Goal: Task Accomplishment & Management: Manage account settings

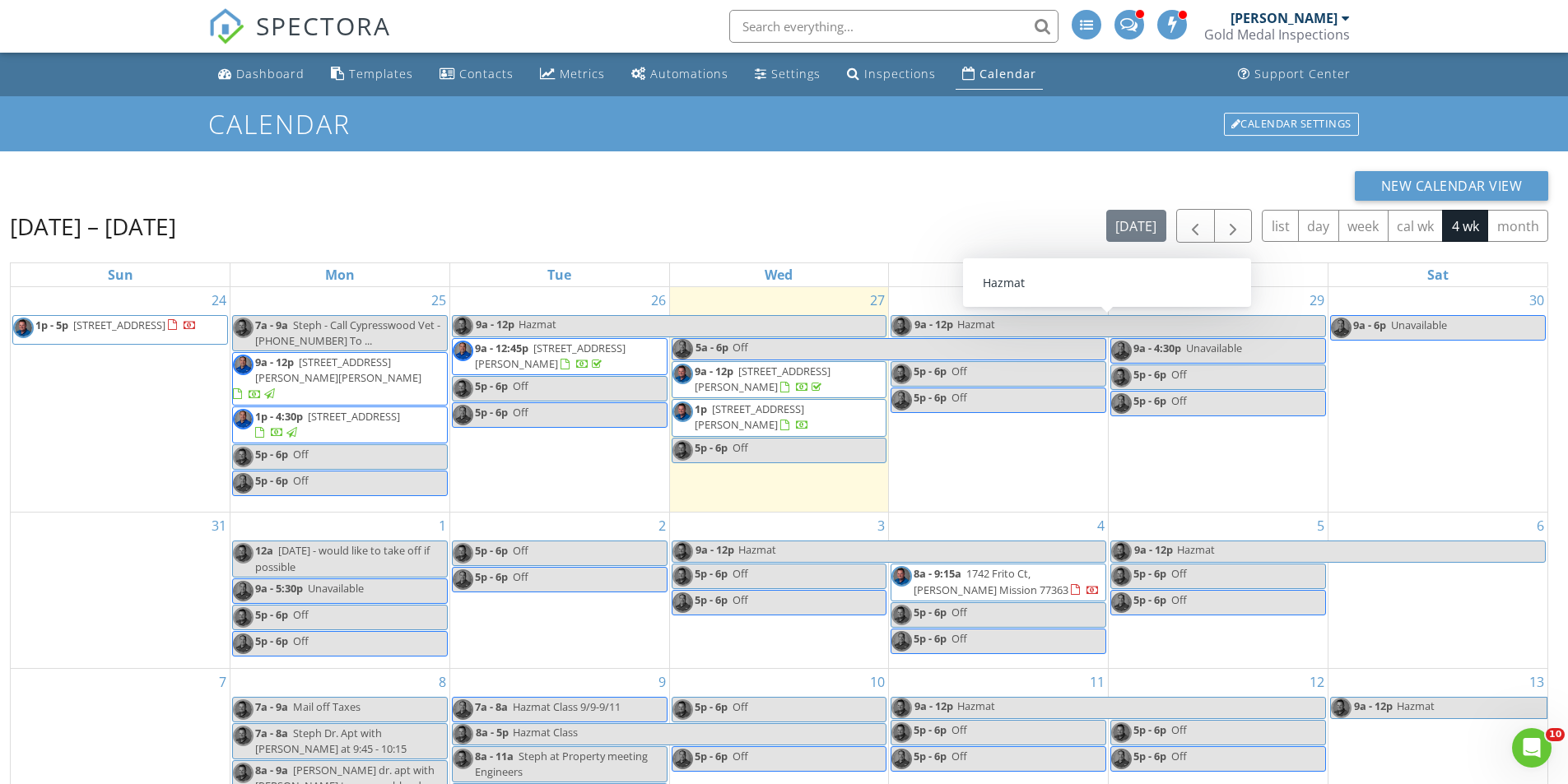
click at [1009, 74] on div "Calendar" at bounding box center [1008, 74] width 57 height 16
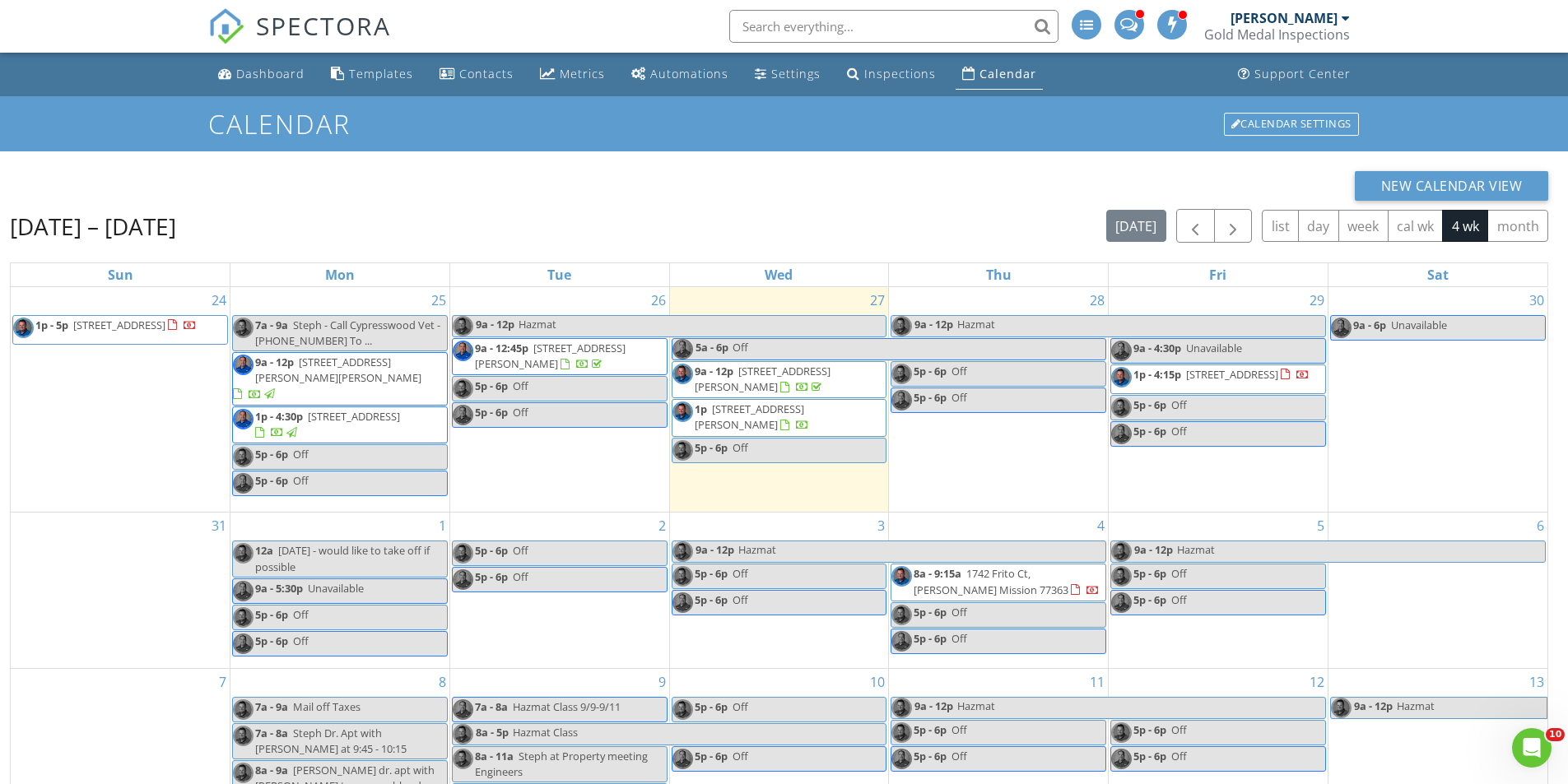
click at [1260, 390] on span "1p - 4:15p 3447 Warwick River Trl, Houston 77365" at bounding box center [1210, 379] width 199 height 25
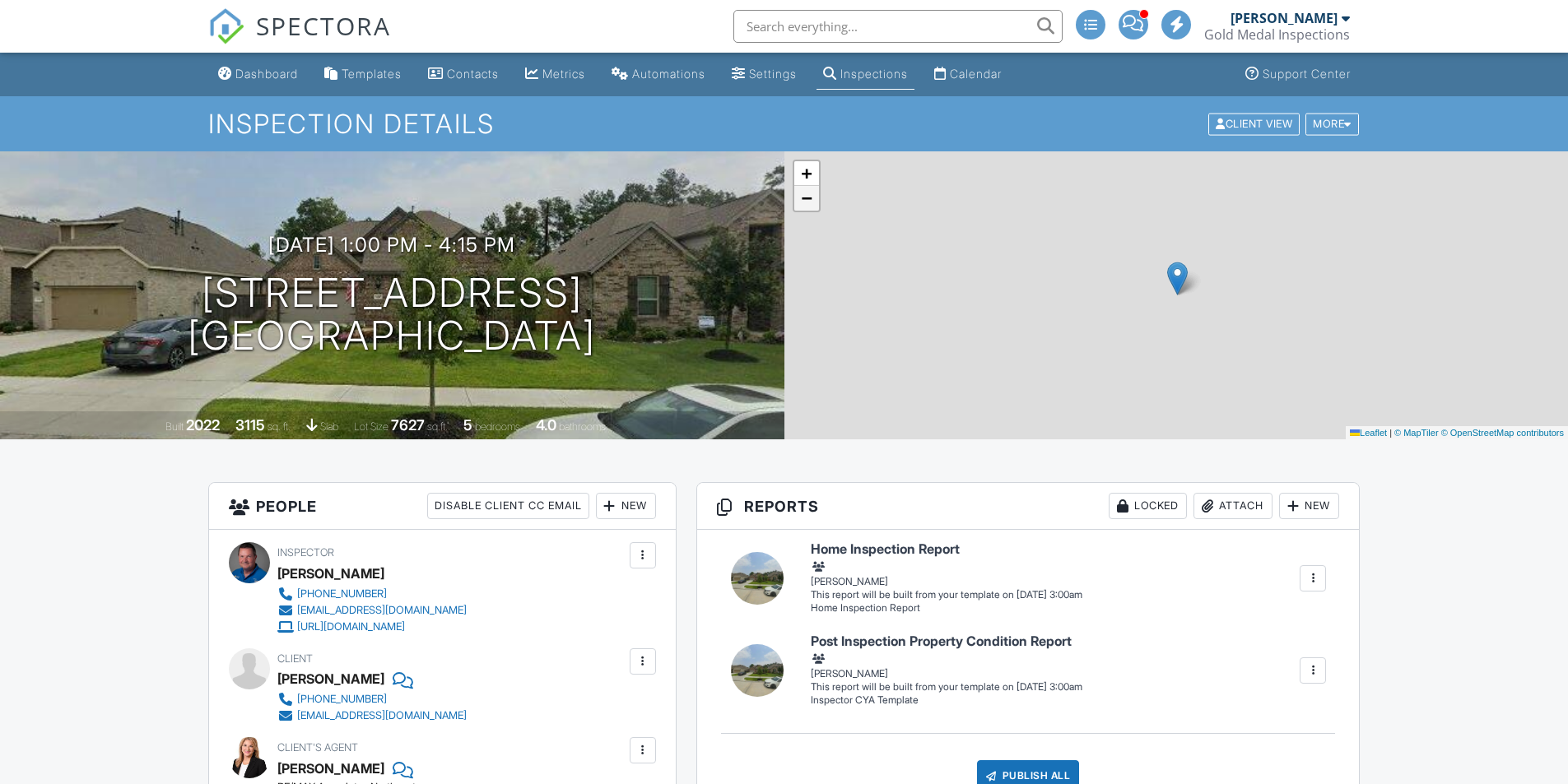
click at [806, 196] on span "−" at bounding box center [806, 197] width 11 height 20
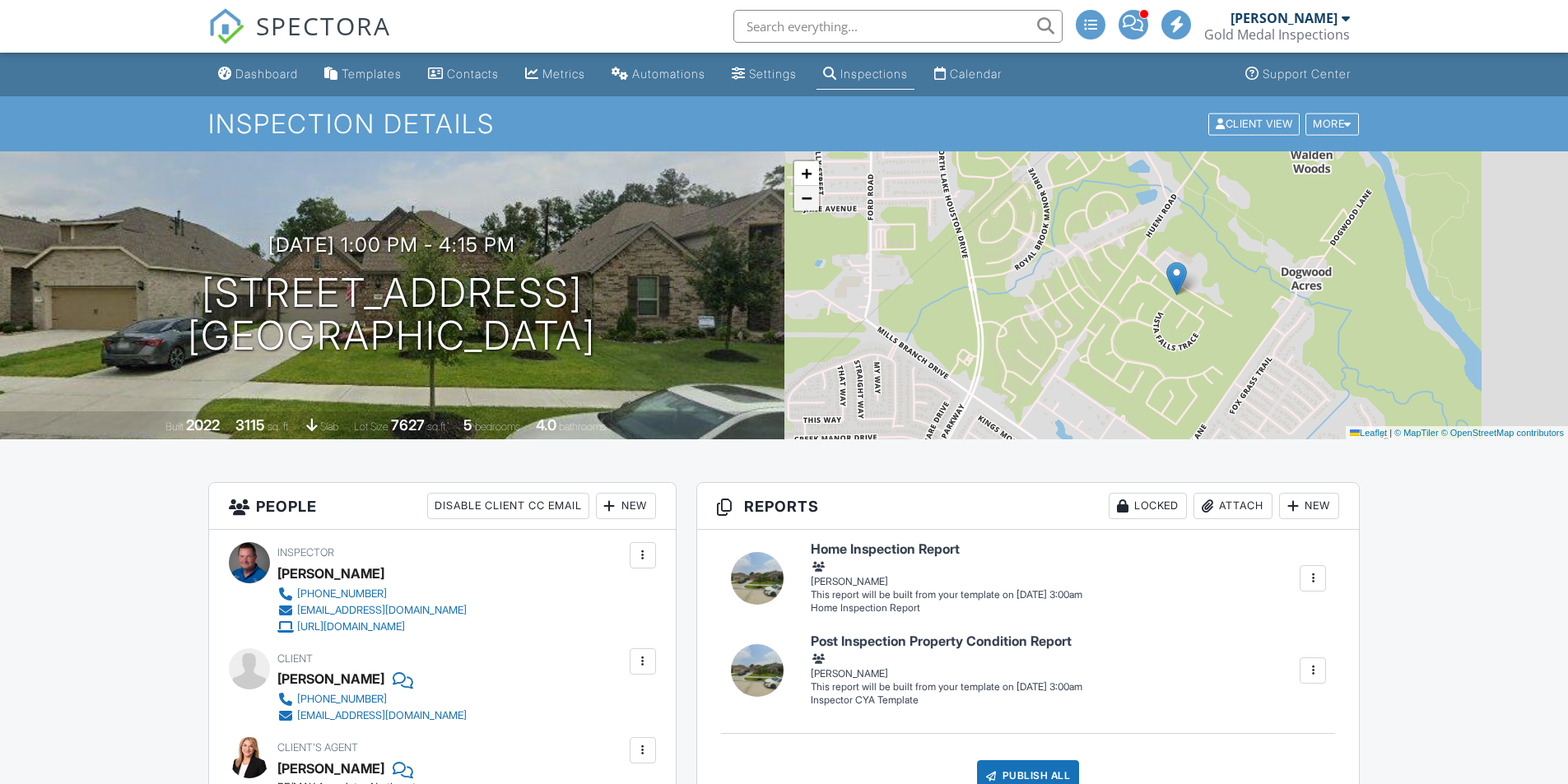
click at [806, 196] on span "−" at bounding box center [806, 197] width 11 height 20
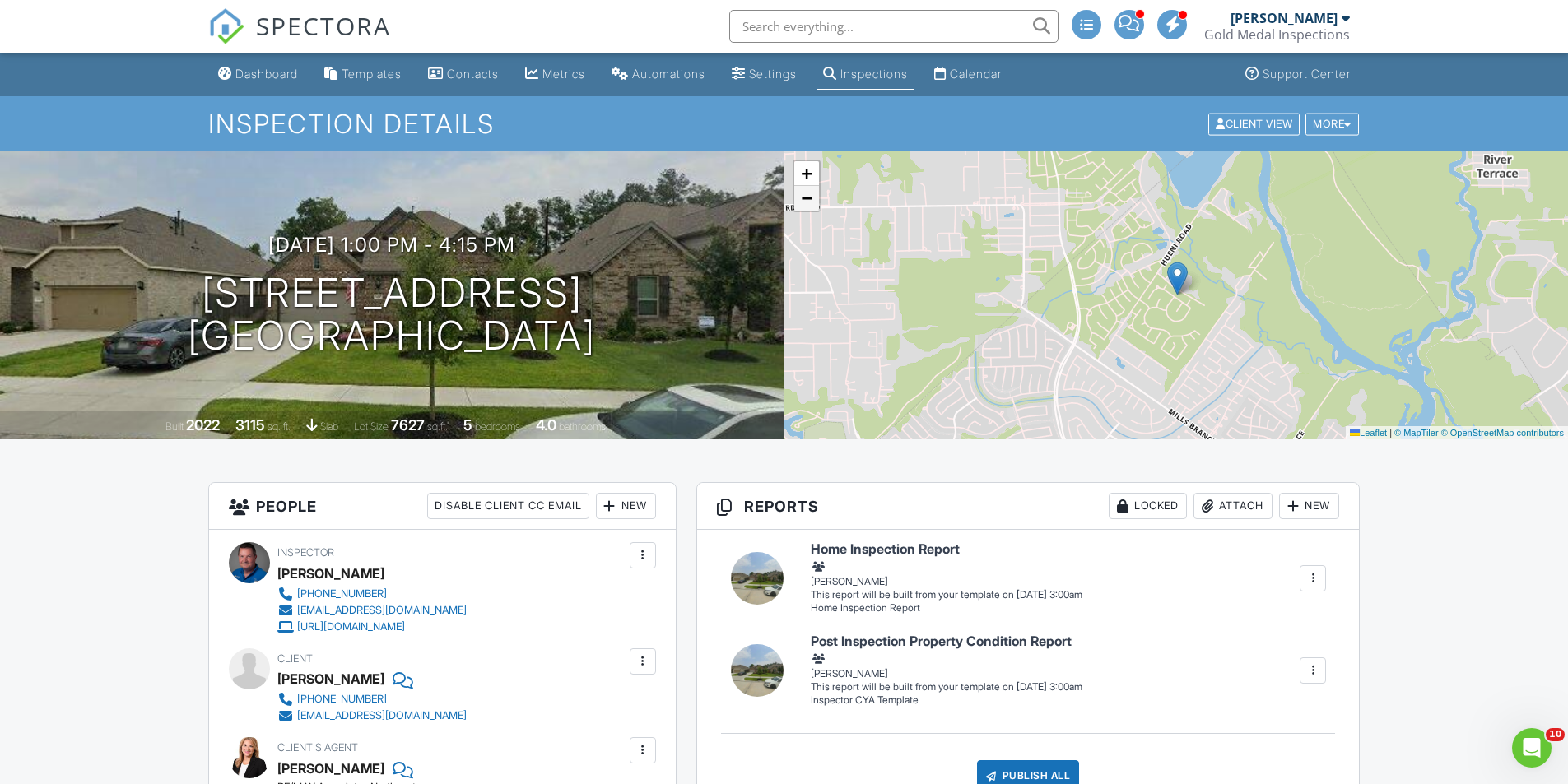
click at [806, 196] on span "−" at bounding box center [806, 197] width 11 height 20
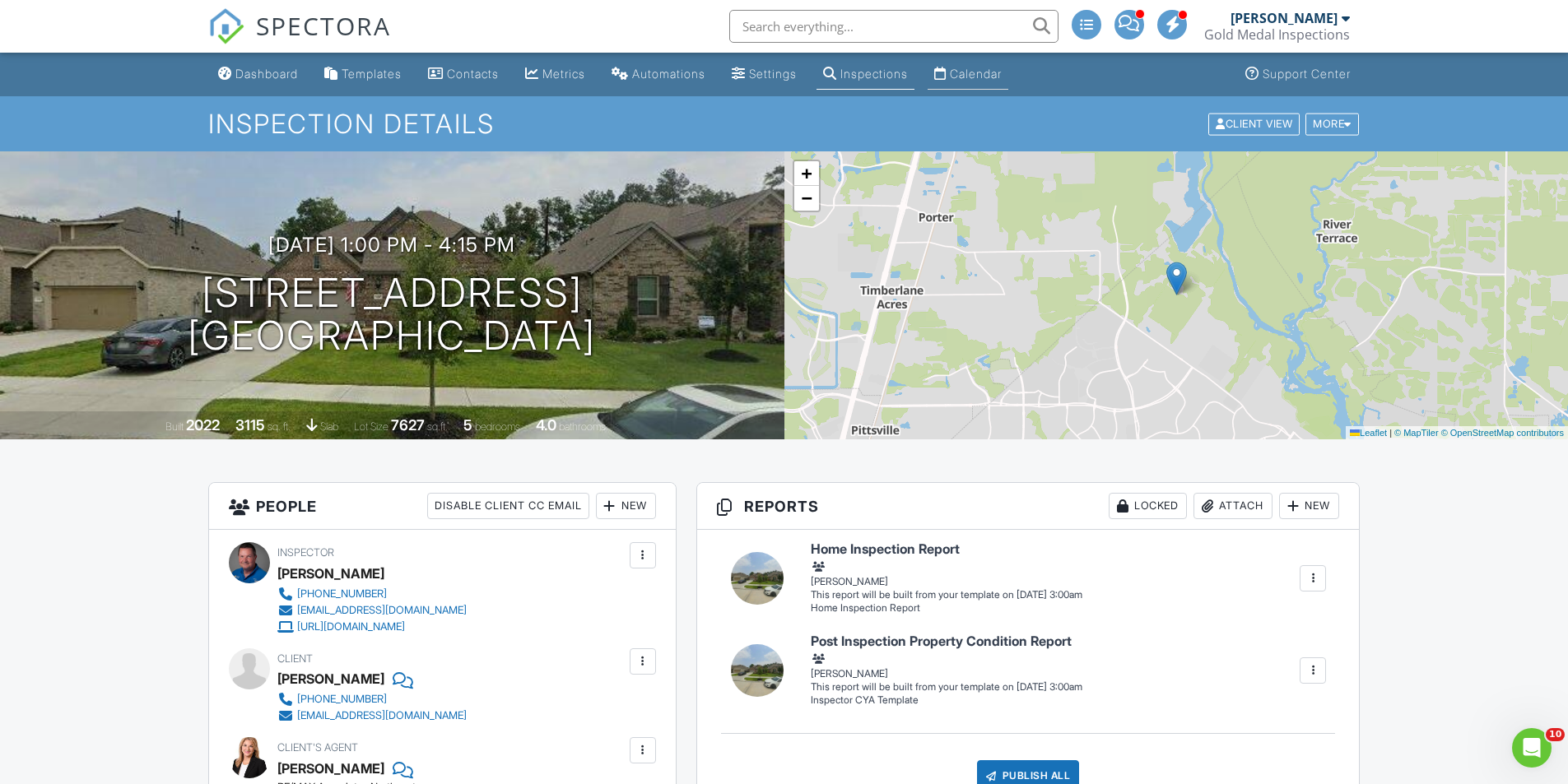
click at [1002, 72] on div "Calendar" at bounding box center [975, 74] width 52 height 14
